Goal: Find specific page/section: Find specific page/section

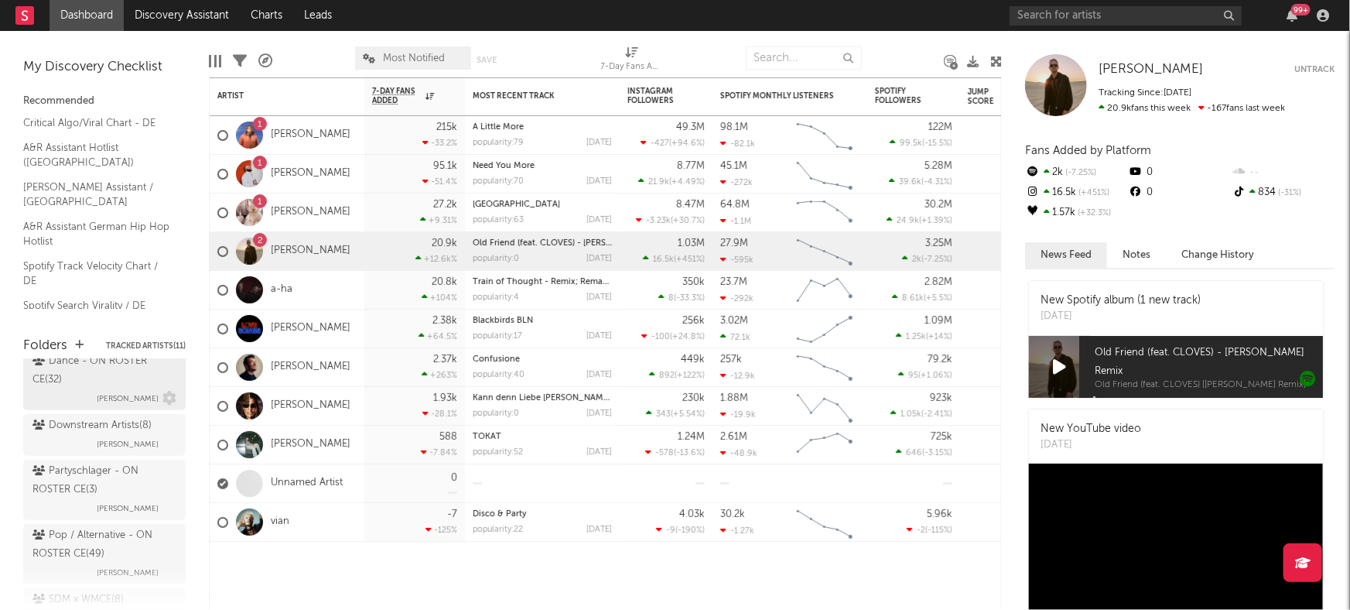
scroll to position [330, 0]
click at [77, 485] on div "Partyschlager - ON ROSTER CE ( 3 )" at bounding box center [102, 473] width 140 height 37
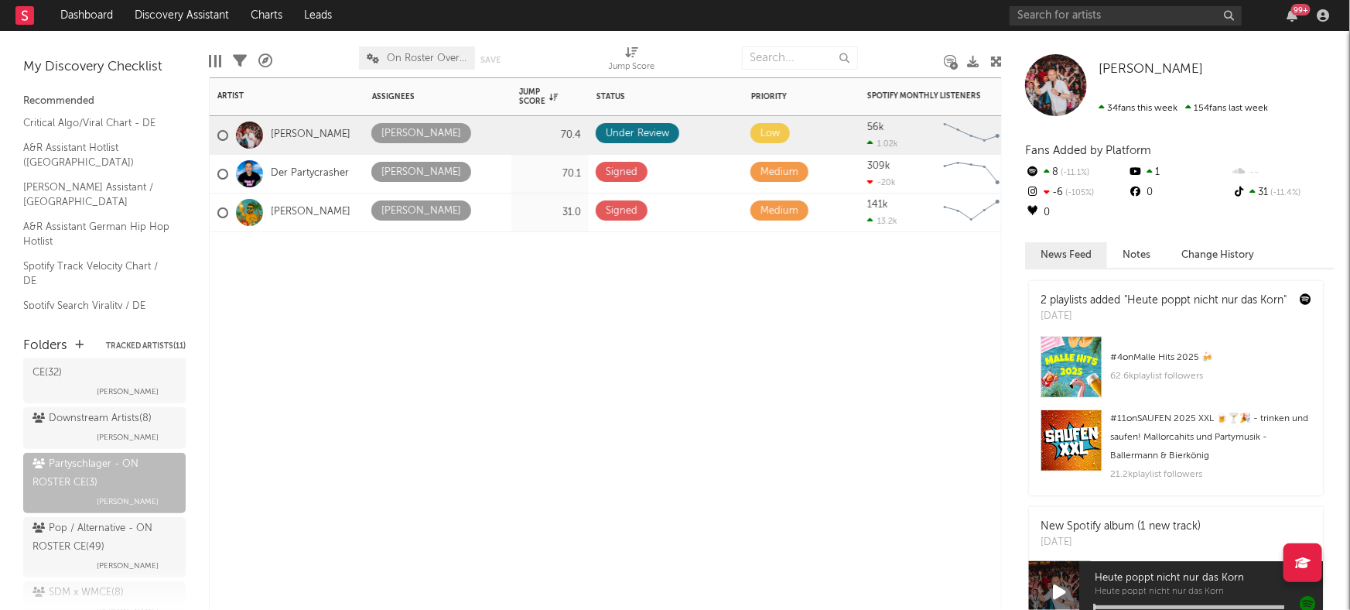
click at [387, 295] on div "Artist Notifications Assignees Jump Score Status Edit settings for Status Prior…" at bounding box center [605, 343] width 793 height 532
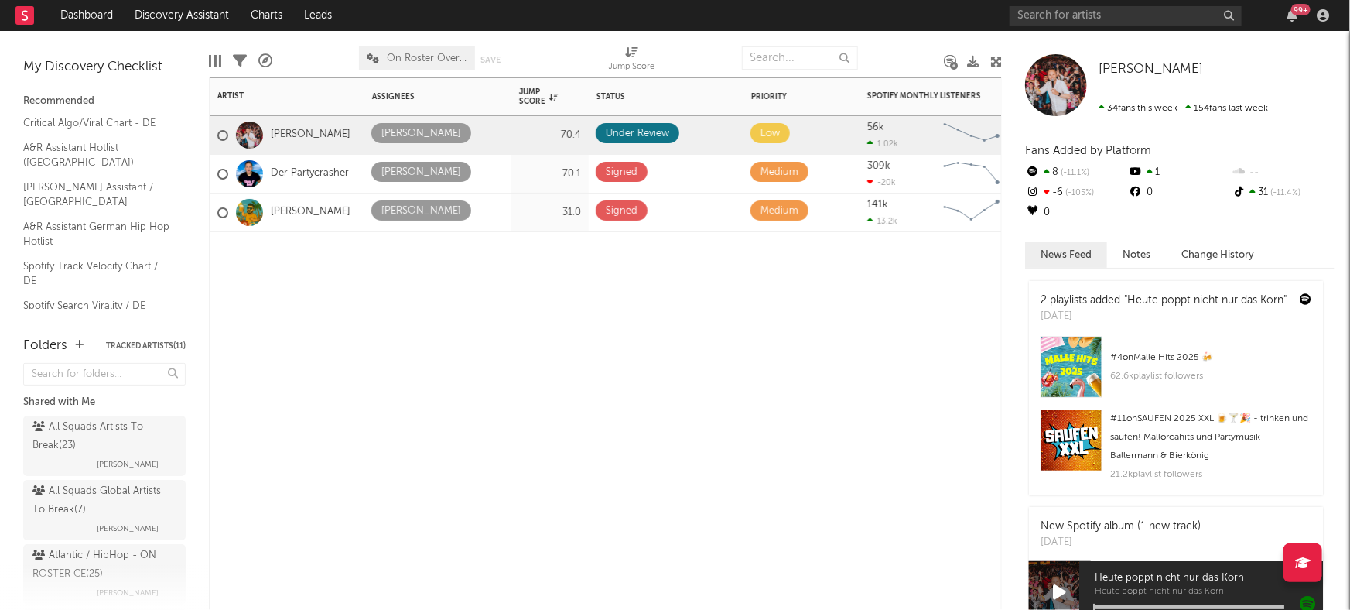
click at [340, 319] on div "Artist Notifications Assignees Jump Score Status Edit settings for Status Prior…" at bounding box center [605, 343] width 793 height 532
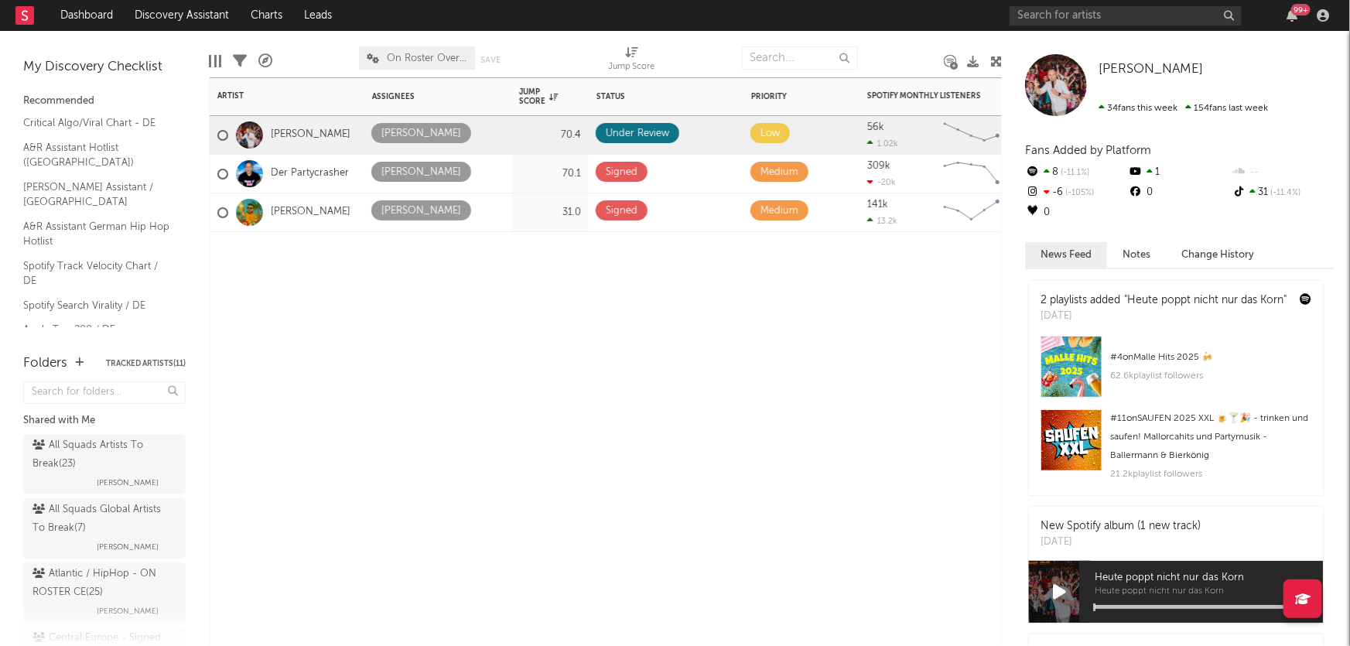
click at [475, 410] on div "Artist Notifications Assignees Jump Score Status Edit settings for Status Prior…" at bounding box center [605, 361] width 793 height 569
click at [496, 422] on div "Artist Notifications Assignees Jump Score Status Edit settings for Status Prior…" at bounding box center [605, 361] width 793 height 569
click at [362, 343] on div "Artist Notifications Assignees Jump Score Status Edit settings for Status Prior…" at bounding box center [605, 361] width 793 height 569
click at [286, 302] on div "Artist Notifications Assignees Jump Score Status Edit settings for Status Prior…" at bounding box center [605, 361] width 793 height 569
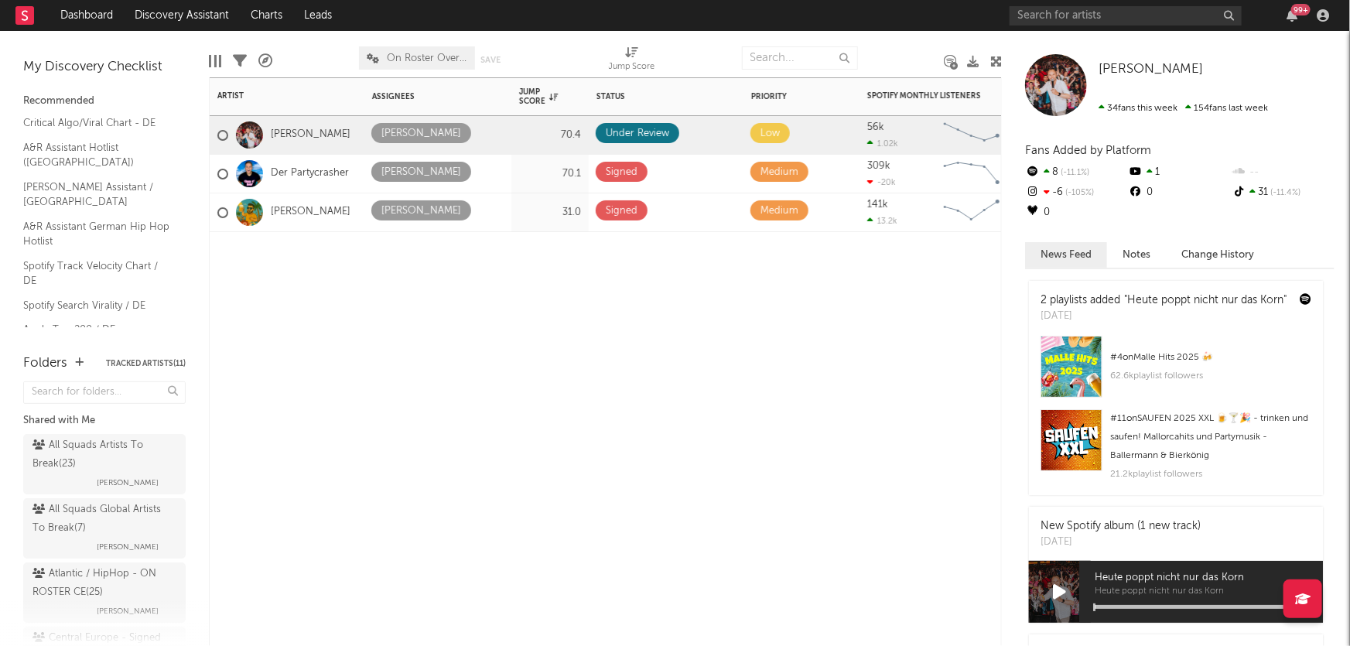
click at [302, 285] on div "Artist Notifications Assignees Jump Score Status Edit settings for Status Prior…" at bounding box center [605, 361] width 793 height 569
click at [293, 332] on div "Artist Notifications Assignees Jump Score Status Edit settings for Status Prior…" at bounding box center [605, 361] width 793 height 569
click at [256, 343] on div "Artist Notifications Assignees Jump Score Status Edit settings for Status Prior…" at bounding box center [605, 361] width 793 height 569
